Goal: Task Accomplishment & Management: Use online tool/utility

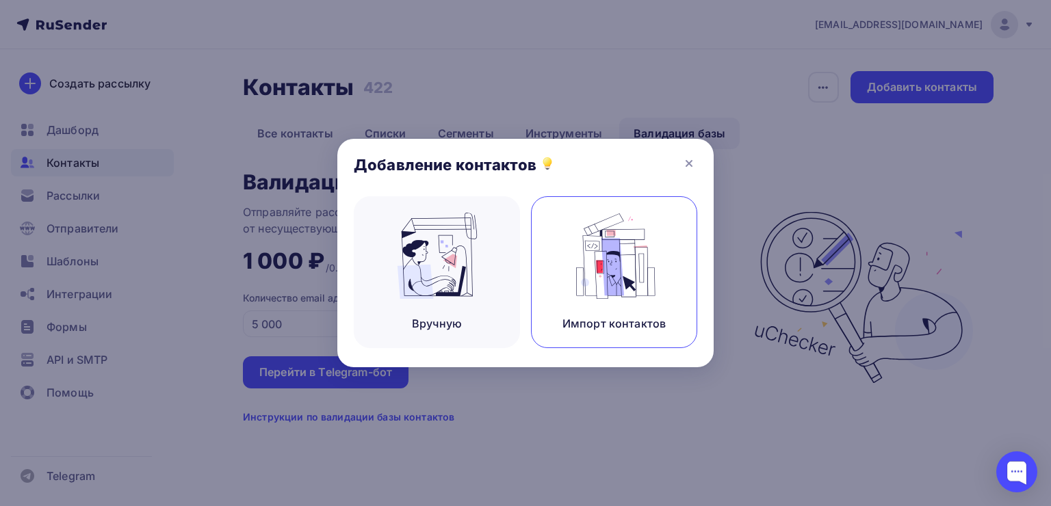
click at [649, 285] on img at bounding box center [615, 256] width 92 height 86
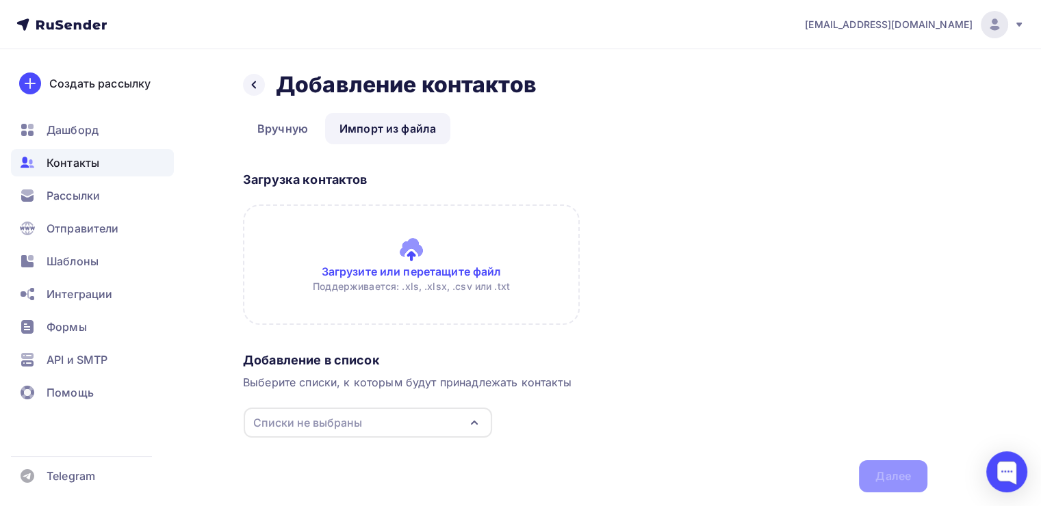
click at [417, 271] on input "file" at bounding box center [411, 265] width 337 height 120
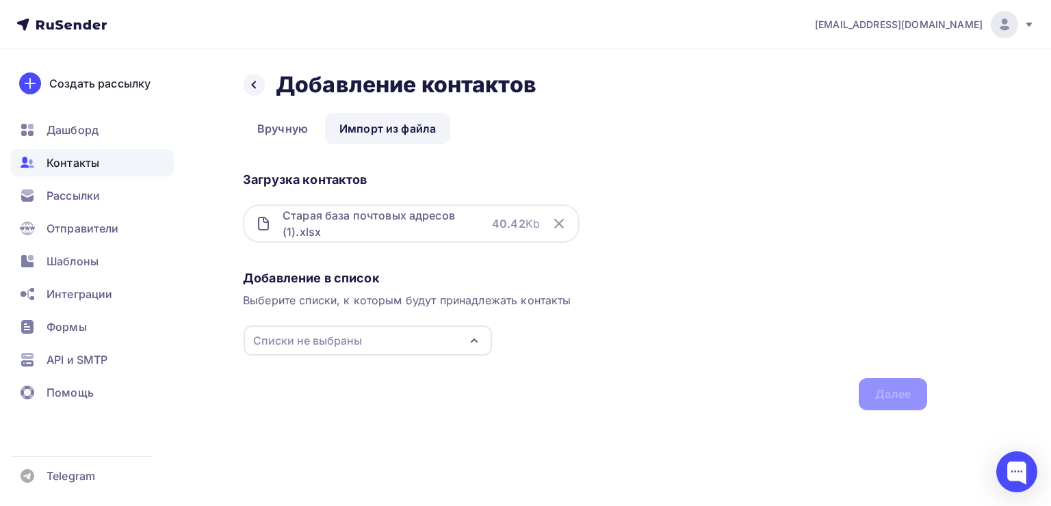
click at [424, 333] on div "Списки не выбраны" at bounding box center [368, 341] width 248 height 30
click at [328, 459] on div "Создать список" at bounding box center [367, 467] width 221 height 22
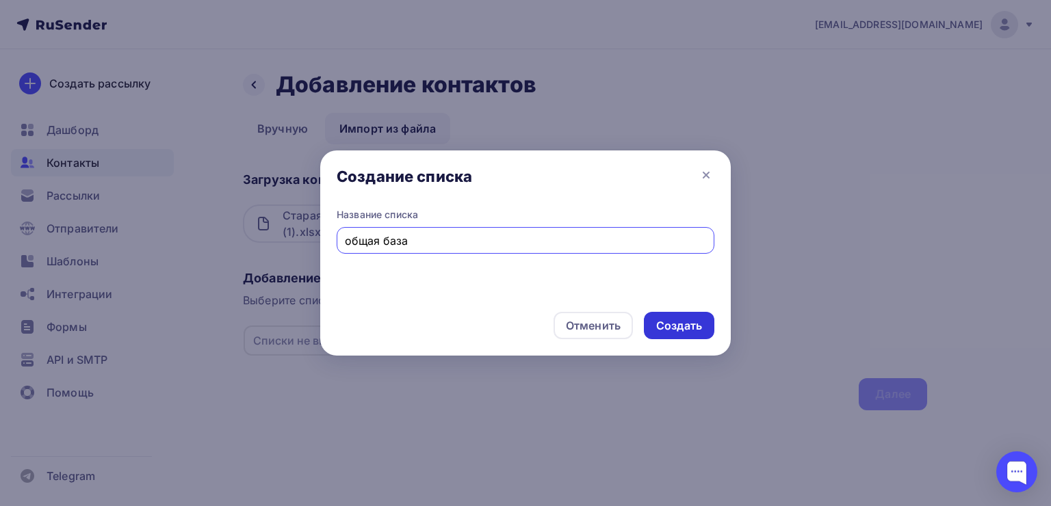
type input "общая база"
click at [675, 317] on div "Создать" at bounding box center [679, 325] width 70 height 27
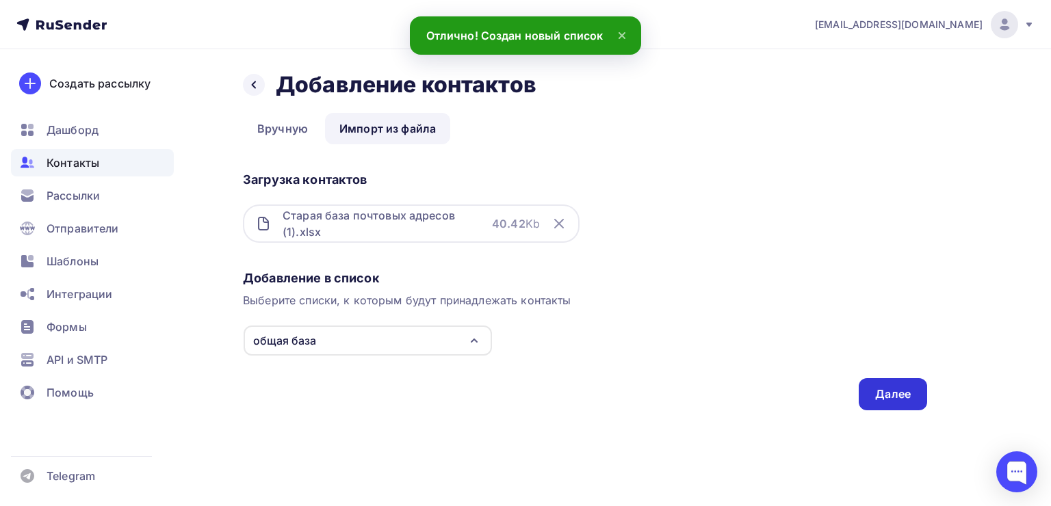
click at [921, 394] on div "Далее" at bounding box center [893, 394] width 68 height 32
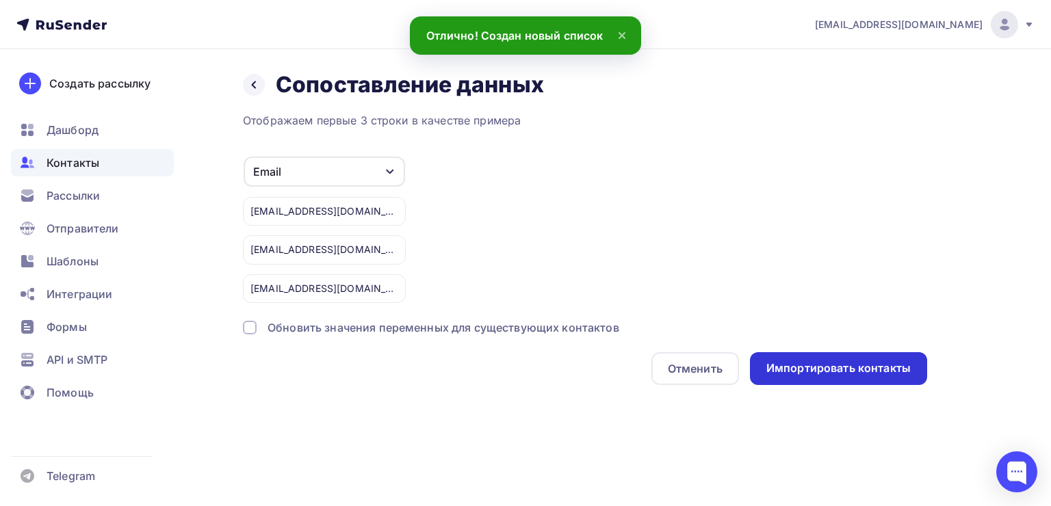
click at [855, 365] on div "Импортировать контакты" at bounding box center [838, 369] width 144 height 16
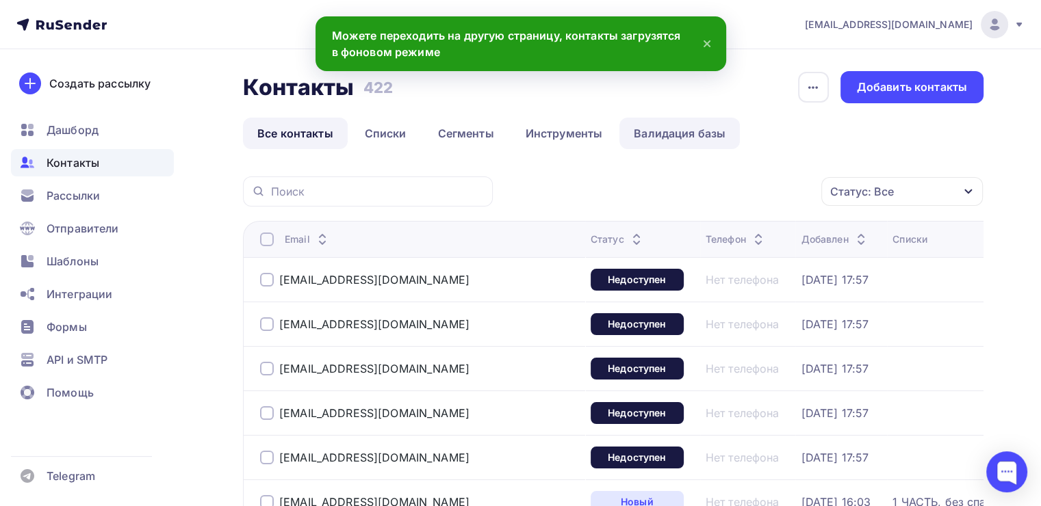
click at [703, 137] on link "Валидация базы" at bounding box center [679, 133] width 120 height 31
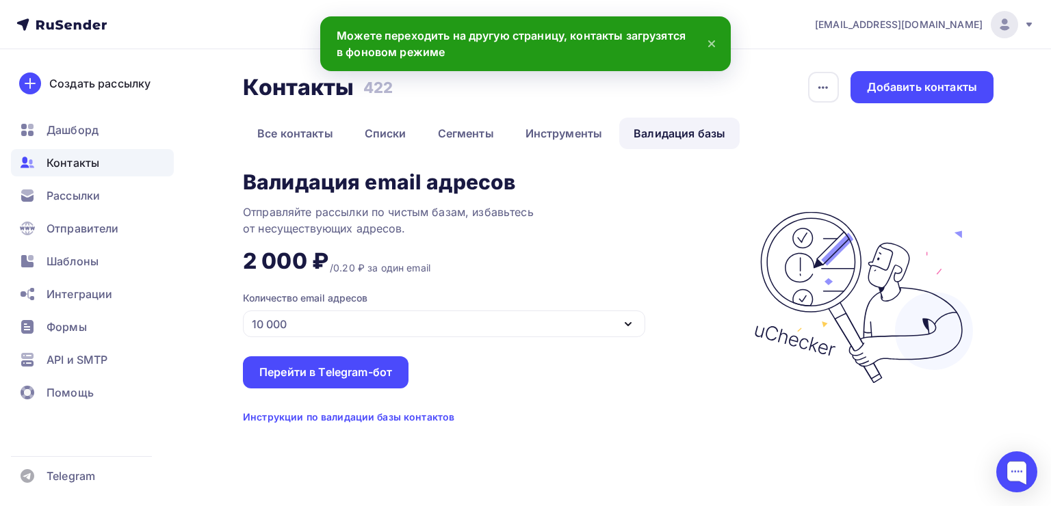
click at [356, 324] on div "10 000" at bounding box center [444, 324] width 402 height 27
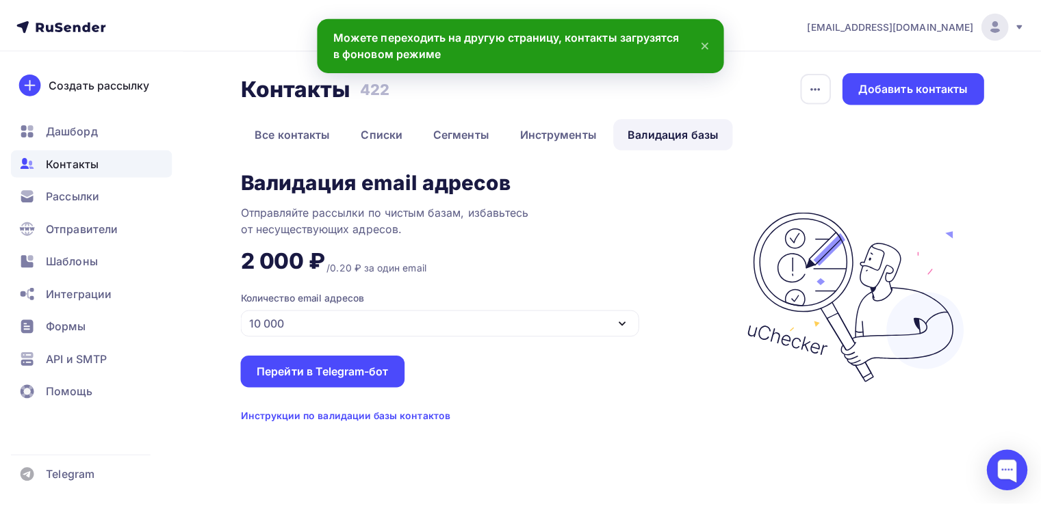
scroll to position [57, 0]
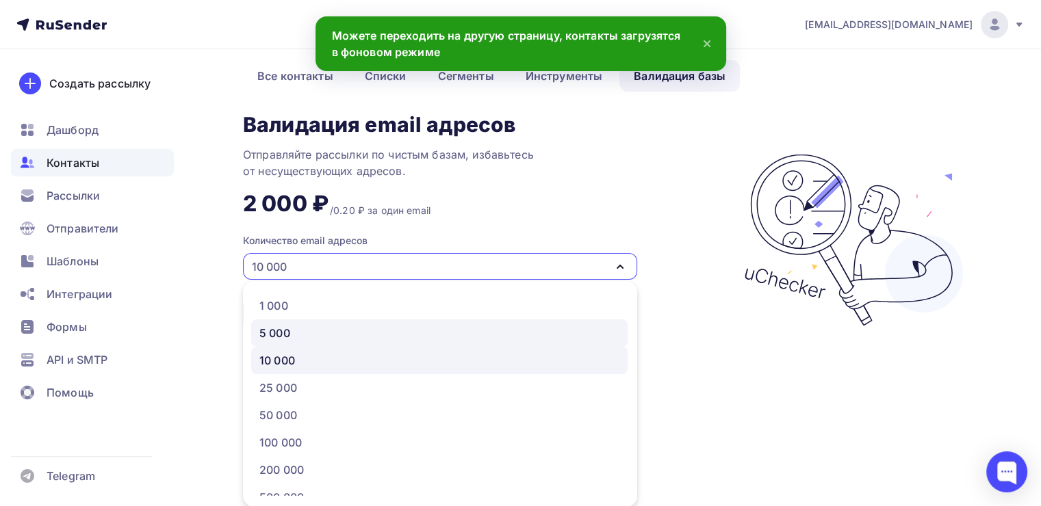
click at [293, 335] on div "5 000" at bounding box center [439, 333] width 360 height 16
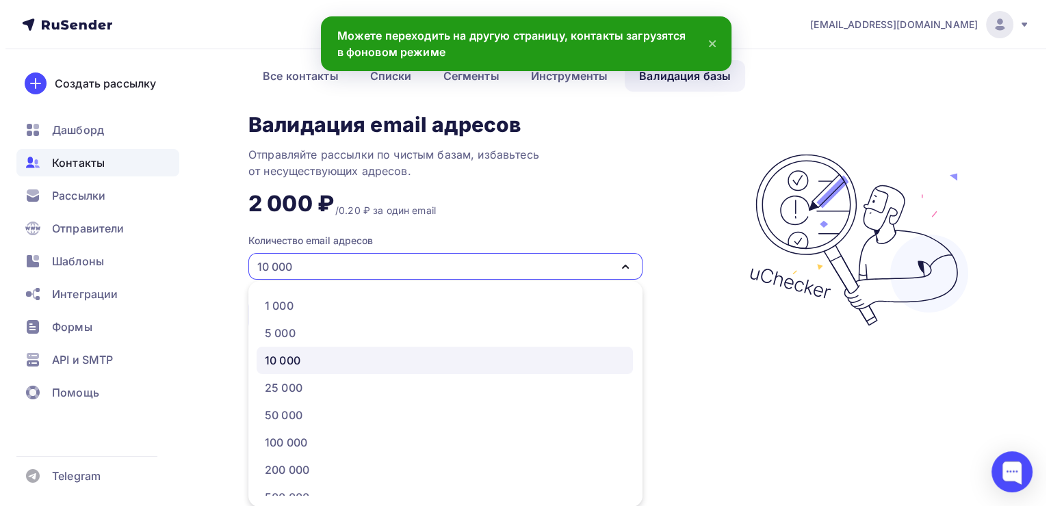
scroll to position [0, 0]
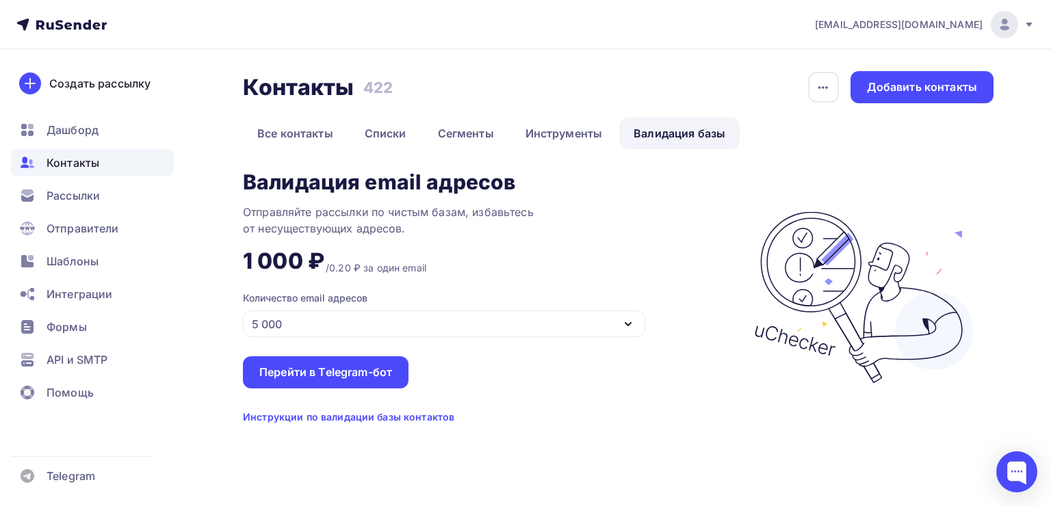
click at [419, 419] on div "Инструкции по валидации базы контактов" at bounding box center [348, 418] width 211 height 14
click at [343, 375] on div "Перейти в Telegram-бот" at bounding box center [325, 373] width 133 height 16
